Goal: Information Seeking & Learning: Learn about a topic

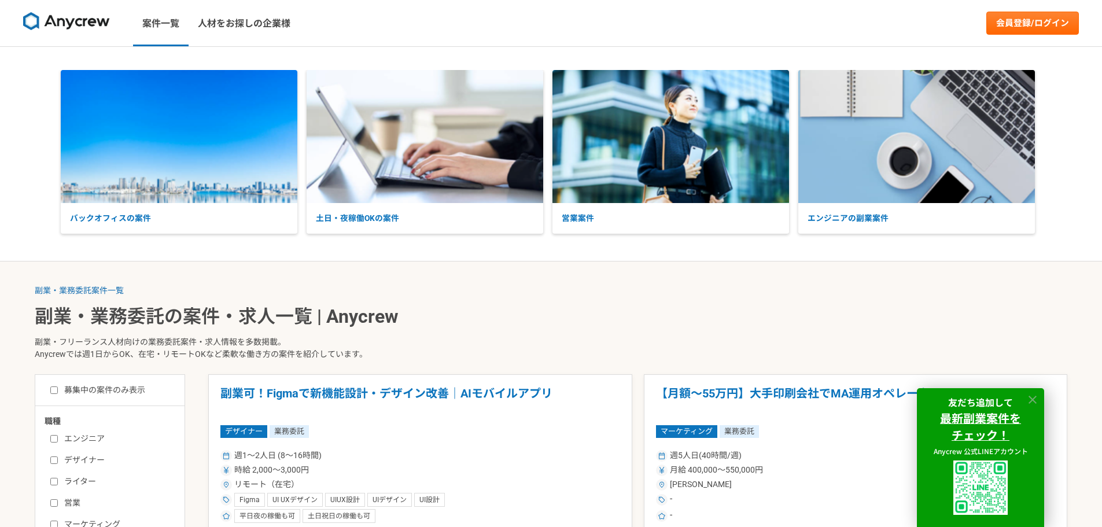
click at [1032, 399] on icon at bounding box center [1033, 400] width 8 height 8
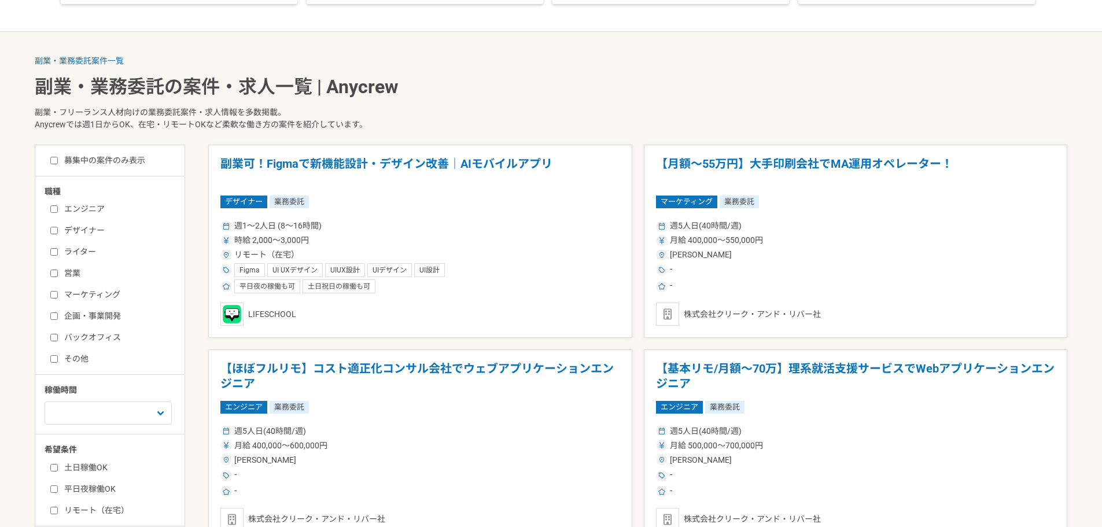
scroll to position [405, 0]
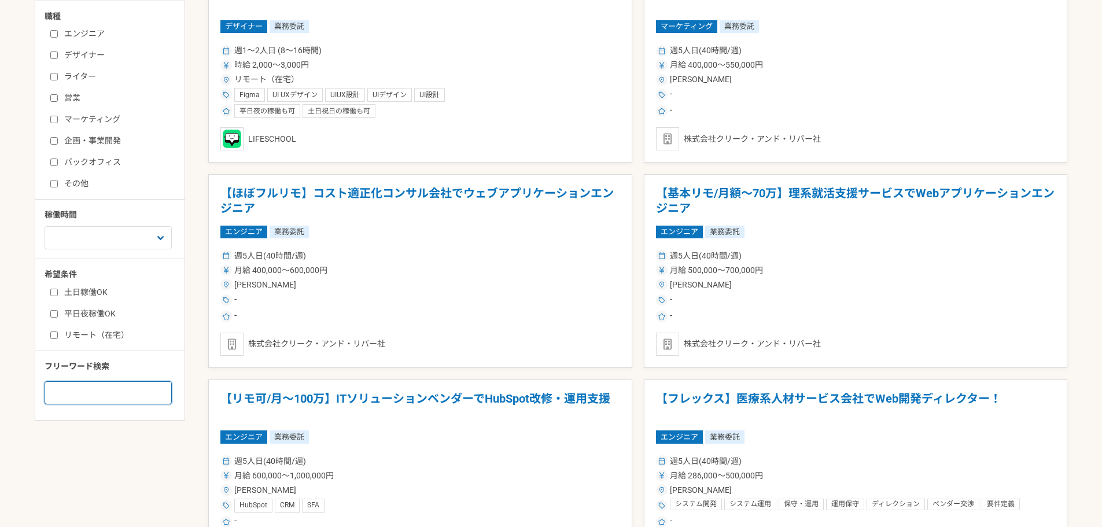
click at [95, 392] on input at bounding box center [108, 392] width 127 height 23
type input "ｒ"
type input "rpa"
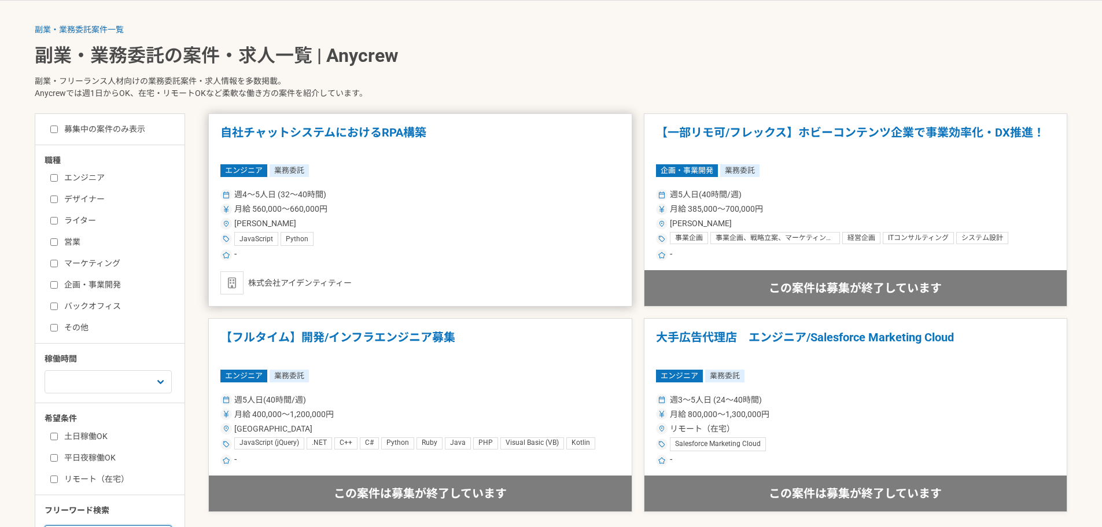
scroll to position [289, 0]
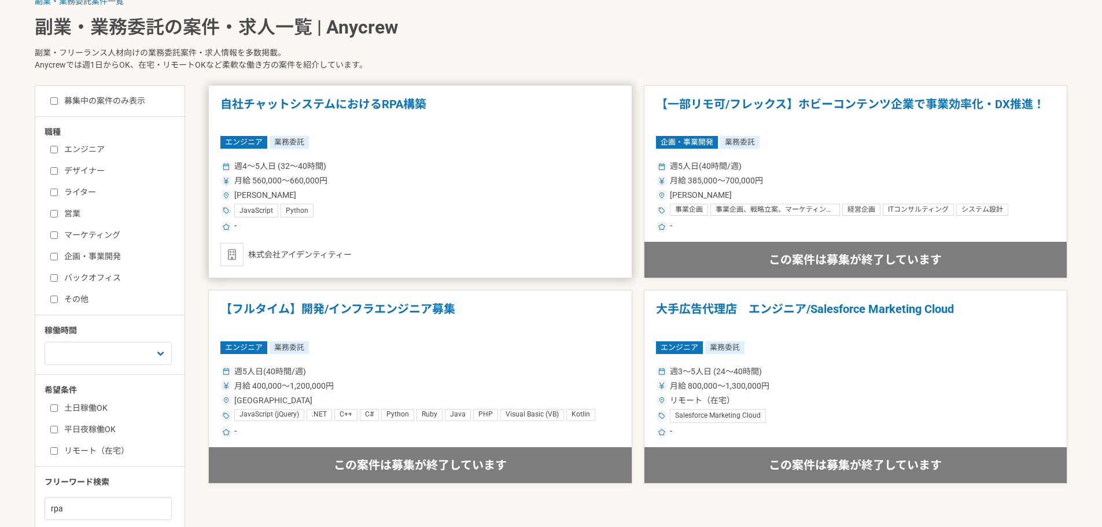
click at [380, 110] on h1 "自社チャットシステムにおけるRPA構築" at bounding box center [420, 112] width 400 height 30
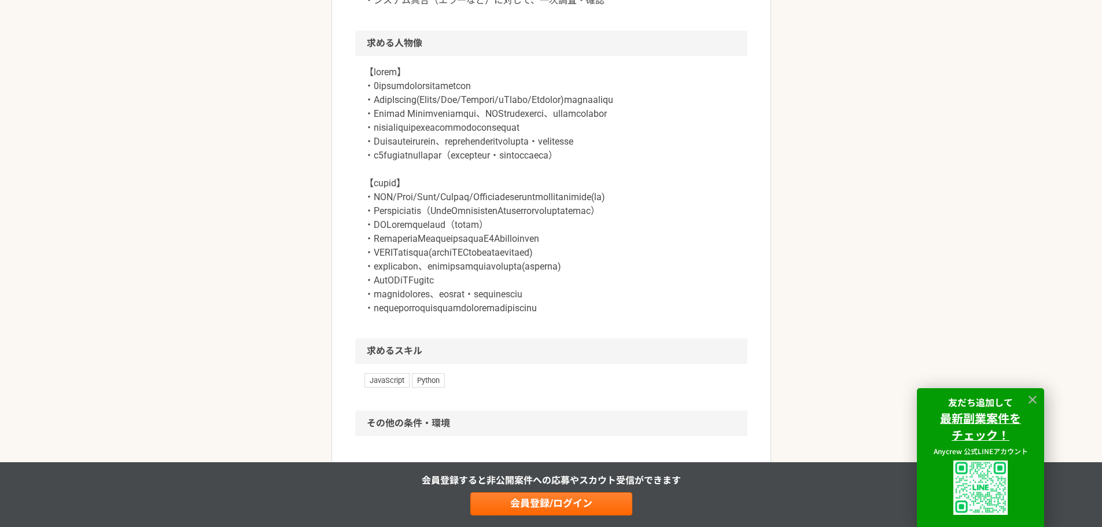
scroll to position [810, 0]
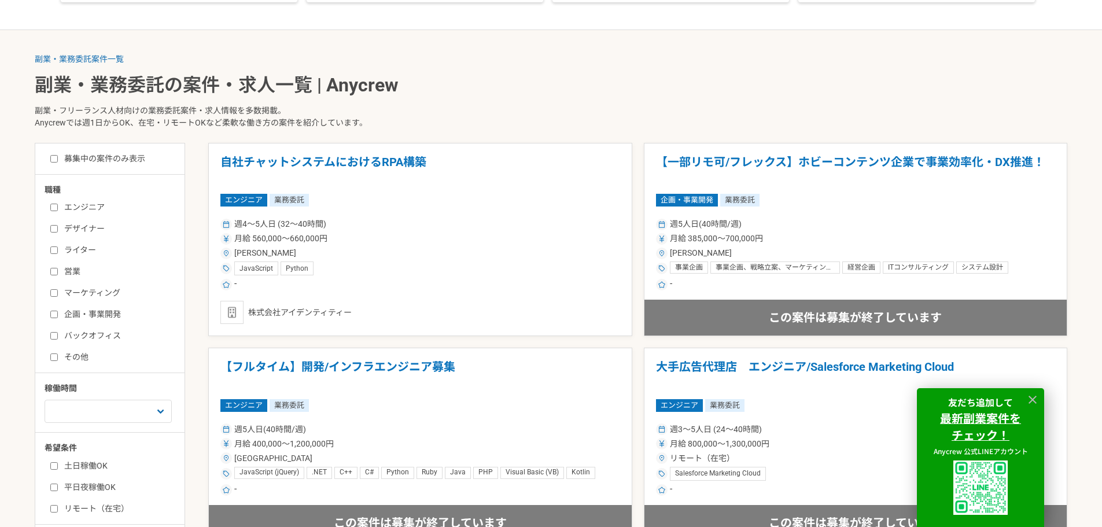
scroll to position [463, 0]
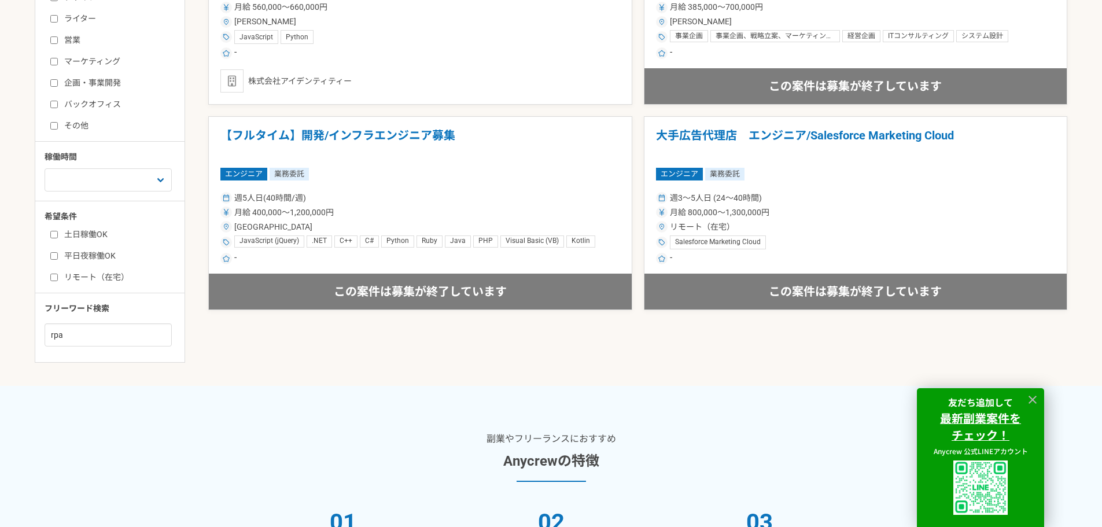
click at [71, 274] on label "リモート（在宅）" at bounding box center [116, 277] width 133 height 12
click at [58, 274] on input "リモート（在宅）" at bounding box center [54, 278] width 8 height 8
checkbox input "true"
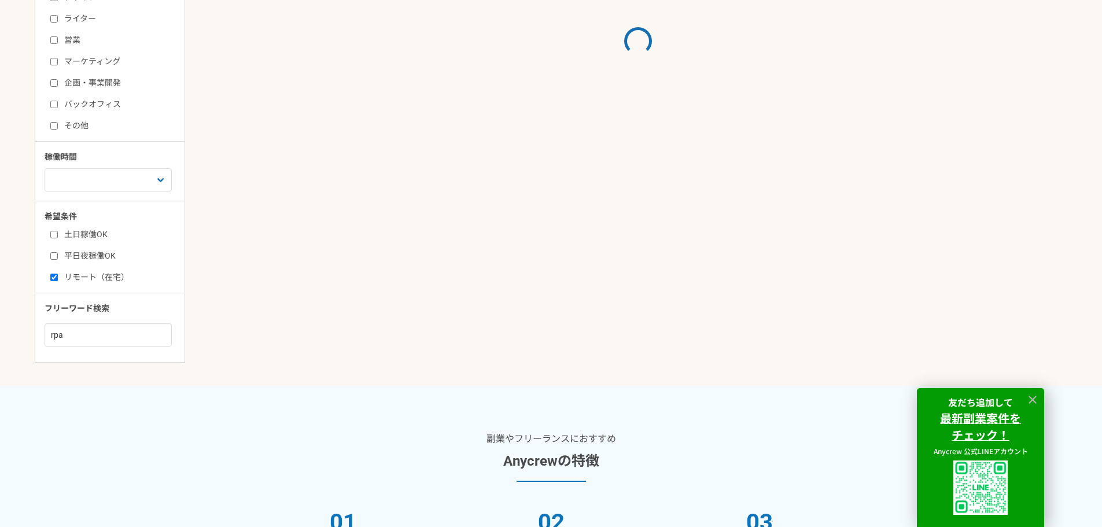
click at [61, 258] on label "平日夜稼働OK" at bounding box center [116, 256] width 133 height 12
click at [58, 258] on input "平日夜稼働OK" at bounding box center [54, 256] width 8 height 8
checkbox input "true"
click at [56, 239] on label "土日稼働OK" at bounding box center [116, 235] width 133 height 12
click at [56, 238] on input "土日稼働OK" at bounding box center [54, 235] width 8 height 8
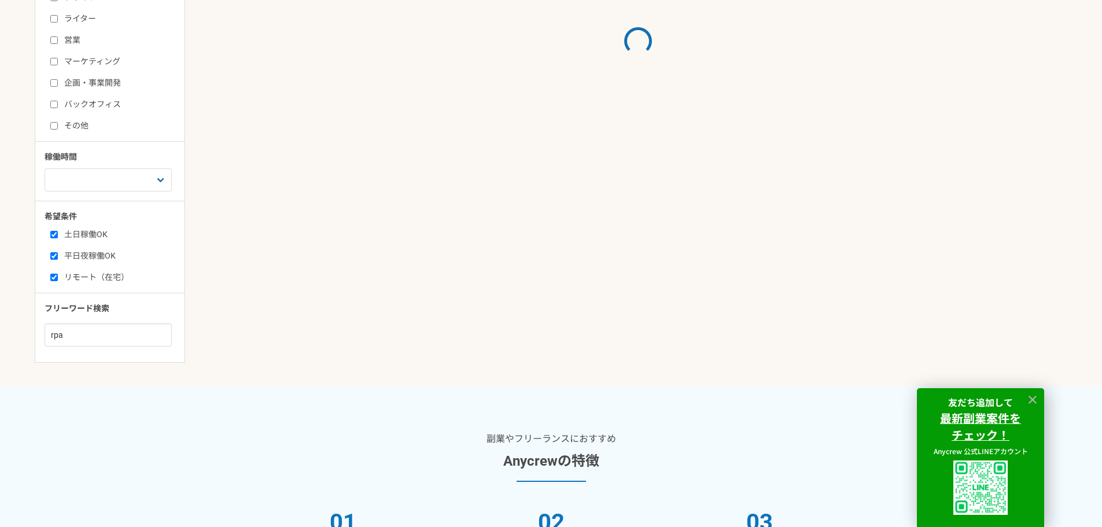
checkbox input "true"
drag, startPoint x: 77, startPoint y: 340, endPoint x: 117, endPoint y: 312, distance: 48.6
click at [21, 330] on main "副業・業務委託案件一覧 副業・業務委託の案件・求人一覧 | Anycrew 副業・フリーランス人材向けの業務委託案件・求人情報を多数掲載。 Anycrewでは…" at bounding box center [551, 92] width 1102 height 587
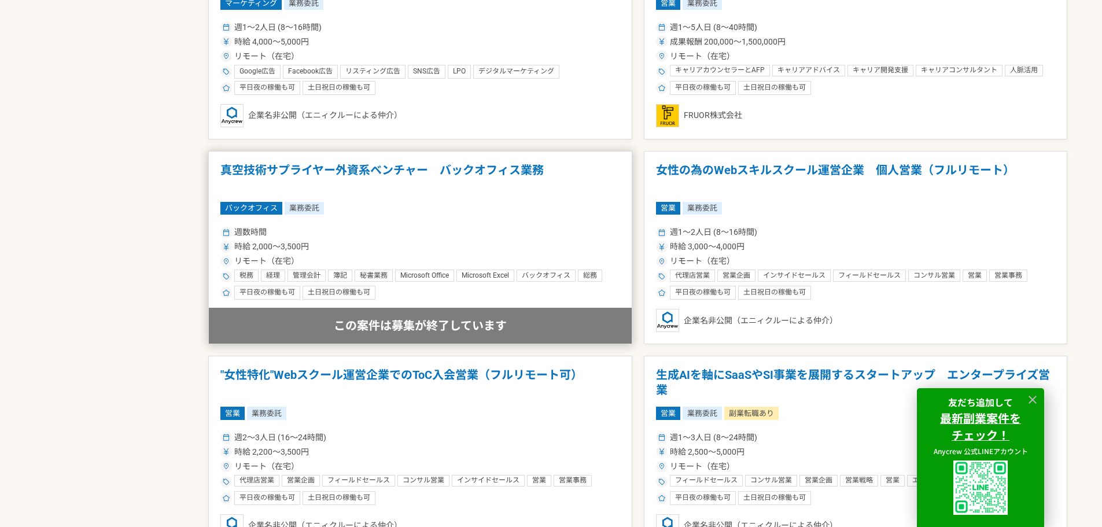
scroll to position [2025, 0]
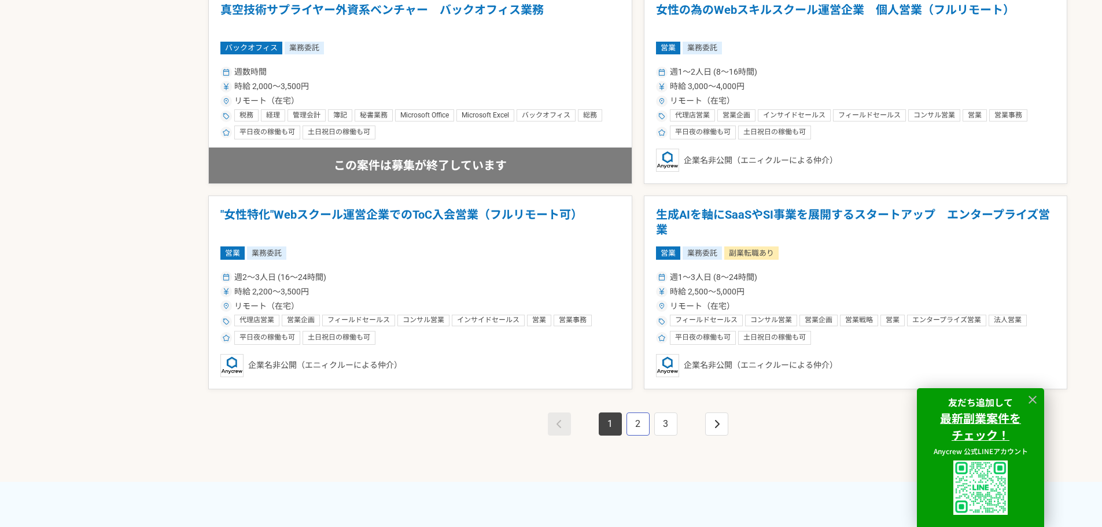
click at [641, 425] on link "2" at bounding box center [638, 424] width 23 height 23
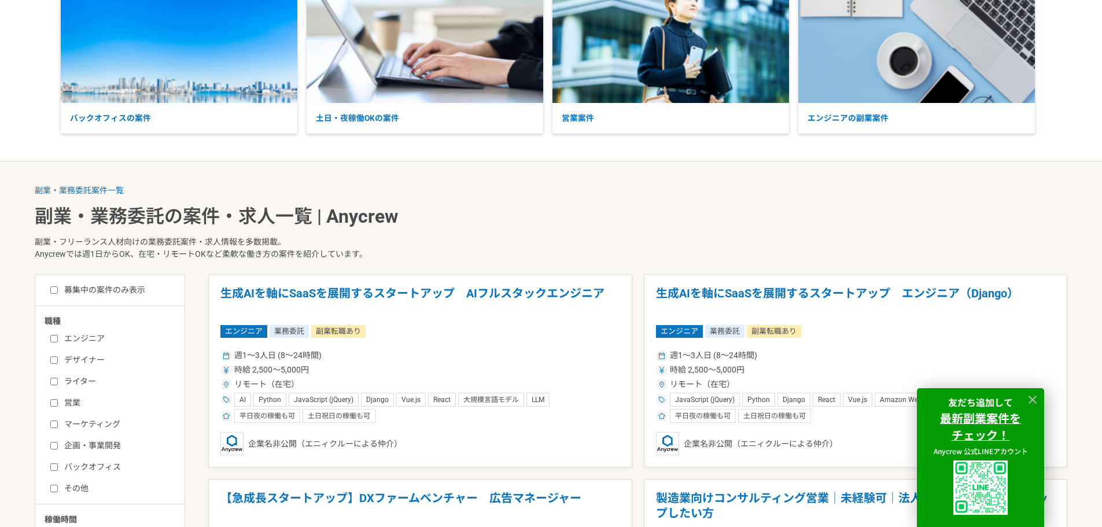
scroll to position [231, 0]
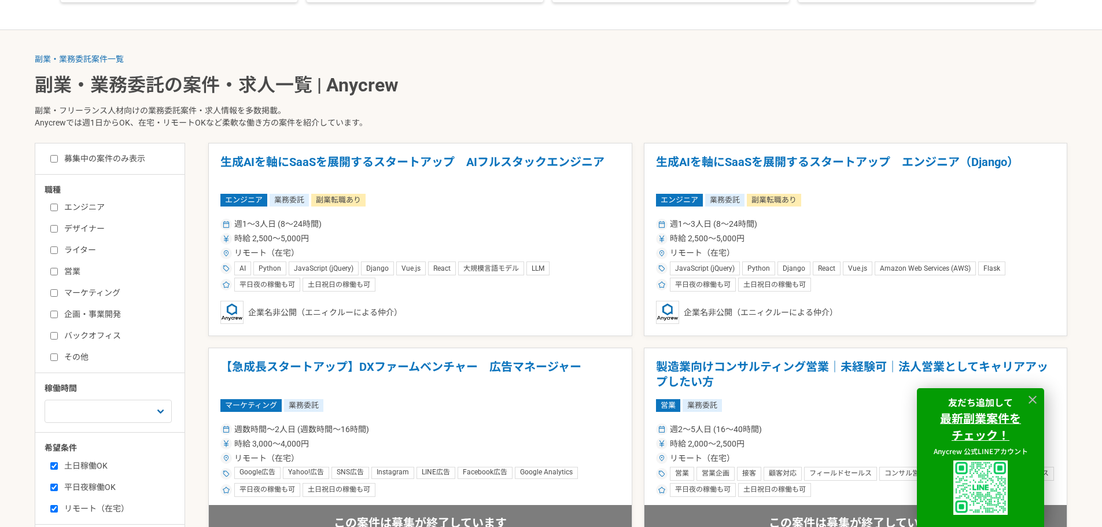
click at [78, 204] on label "エンジニア" at bounding box center [116, 207] width 133 height 12
click at [58, 204] on input "エンジニア" at bounding box center [54, 208] width 8 height 8
checkbox input "true"
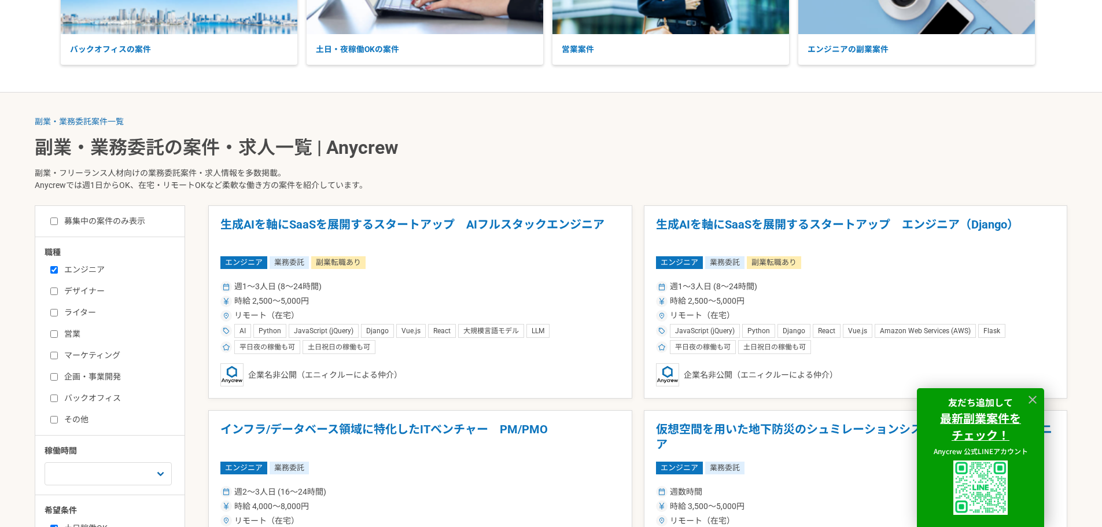
scroll to position [174, 0]
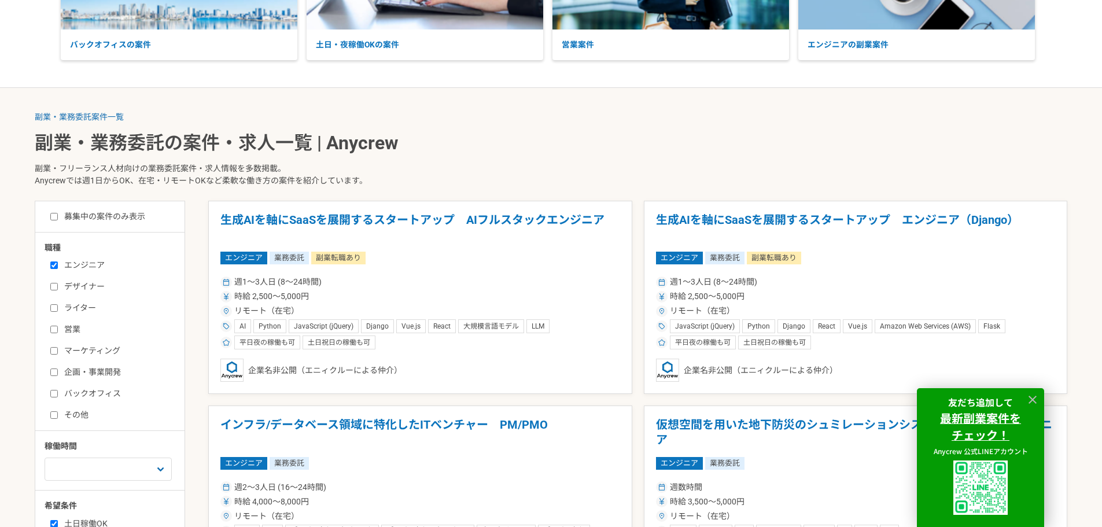
click at [76, 216] on label "募集中の案件のみ表示" at bounding box center [97, 217] width 95 height 12
click at [58, 216] on input "募集中の案件のみ表示" at bounding box center [54, 217] width 8 height 8
checkbox input "true"
